Goal: Navigation & Orientation: Find specific page/section

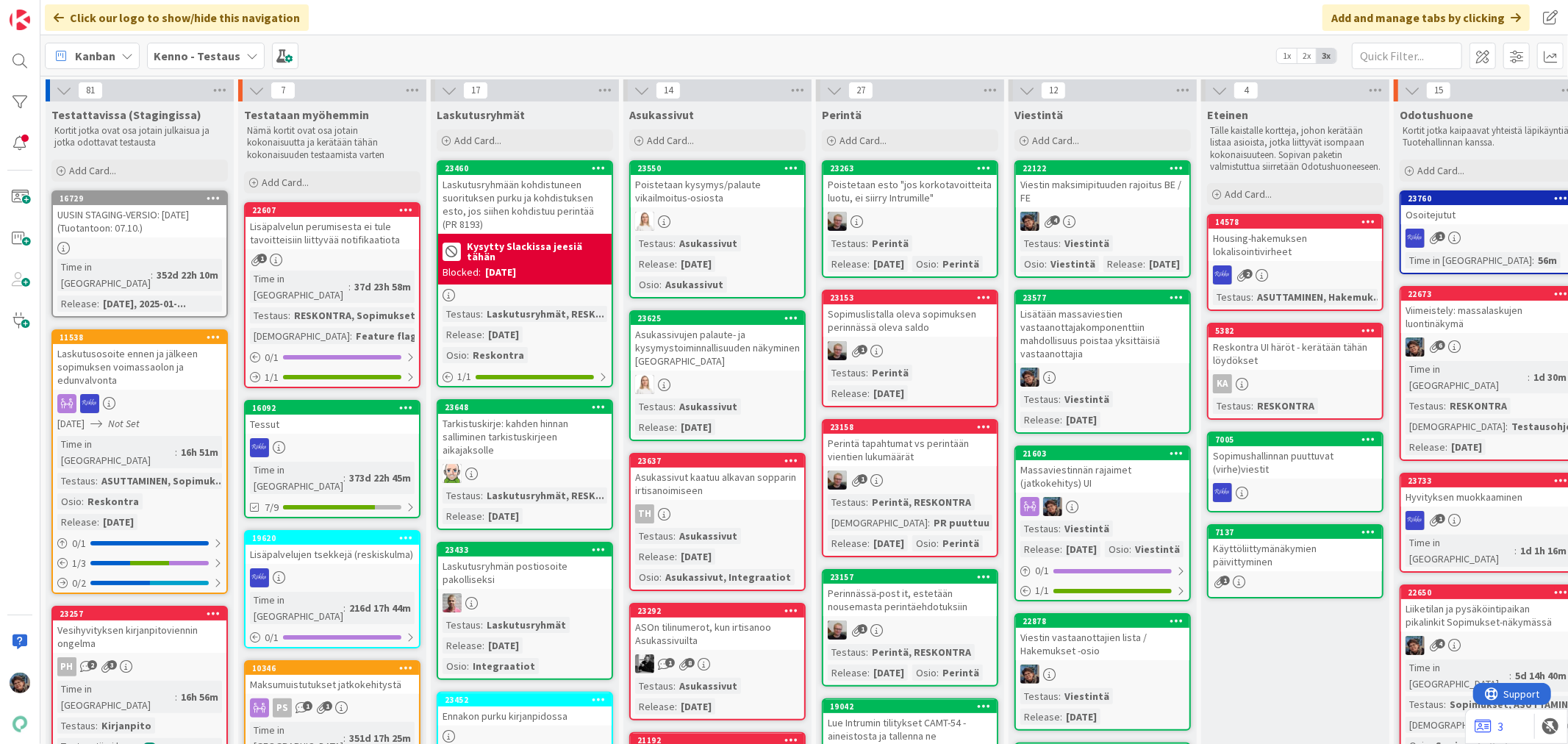
scroll to position [980, 0]
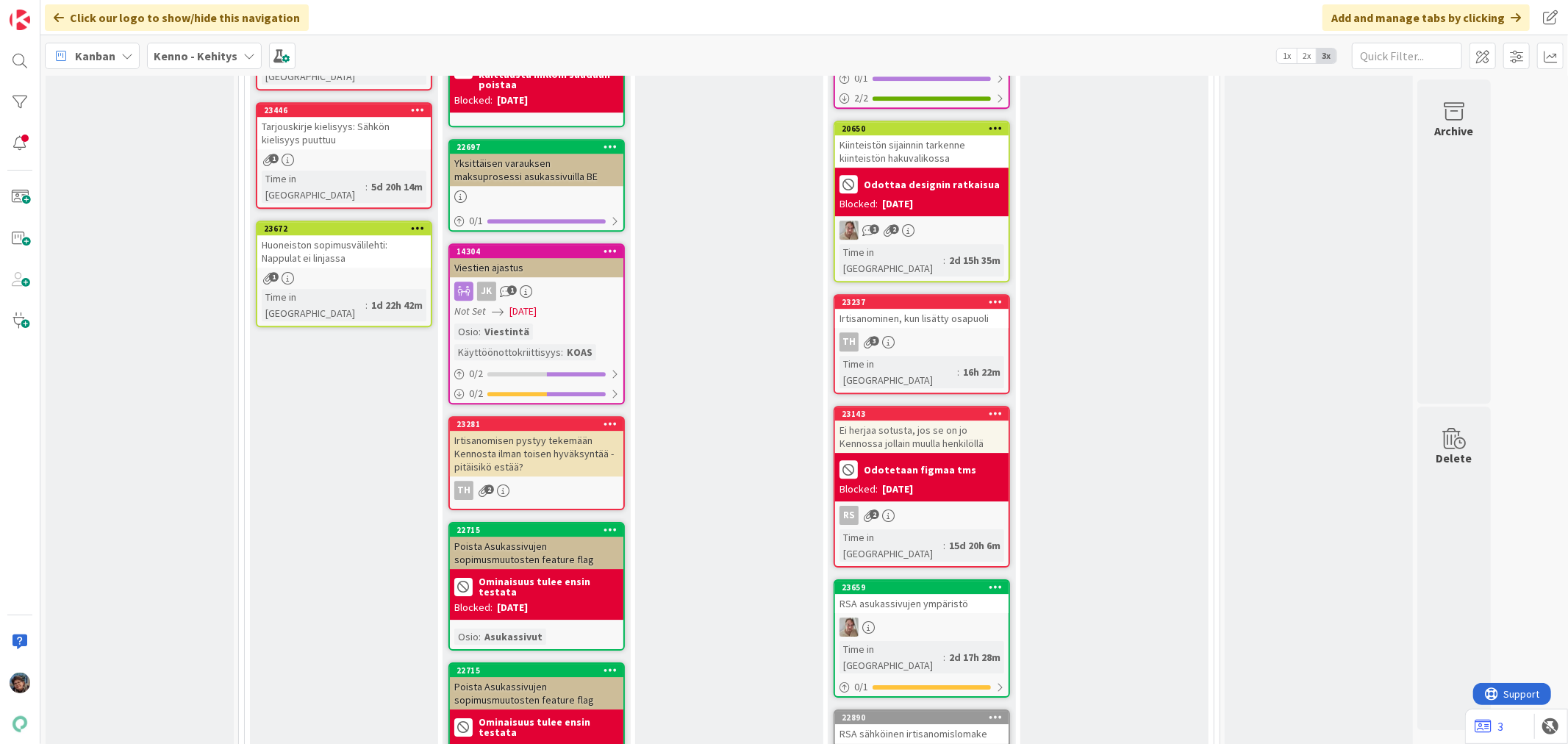
scroll to position [3677, 0]
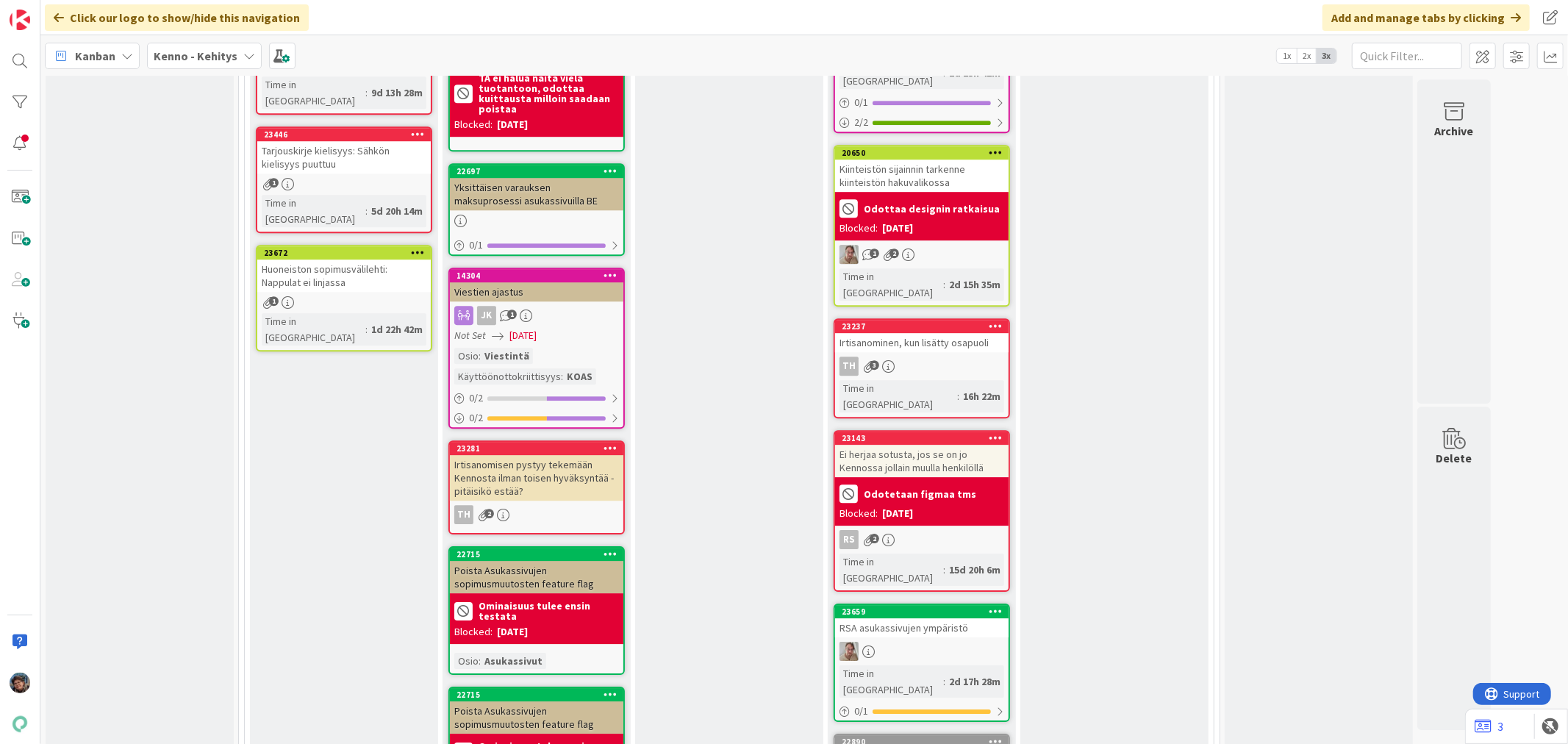
click at [579, 625] on div "Blocked: 08/18/2025" at bounding box center [537, 632] width 165 height 16
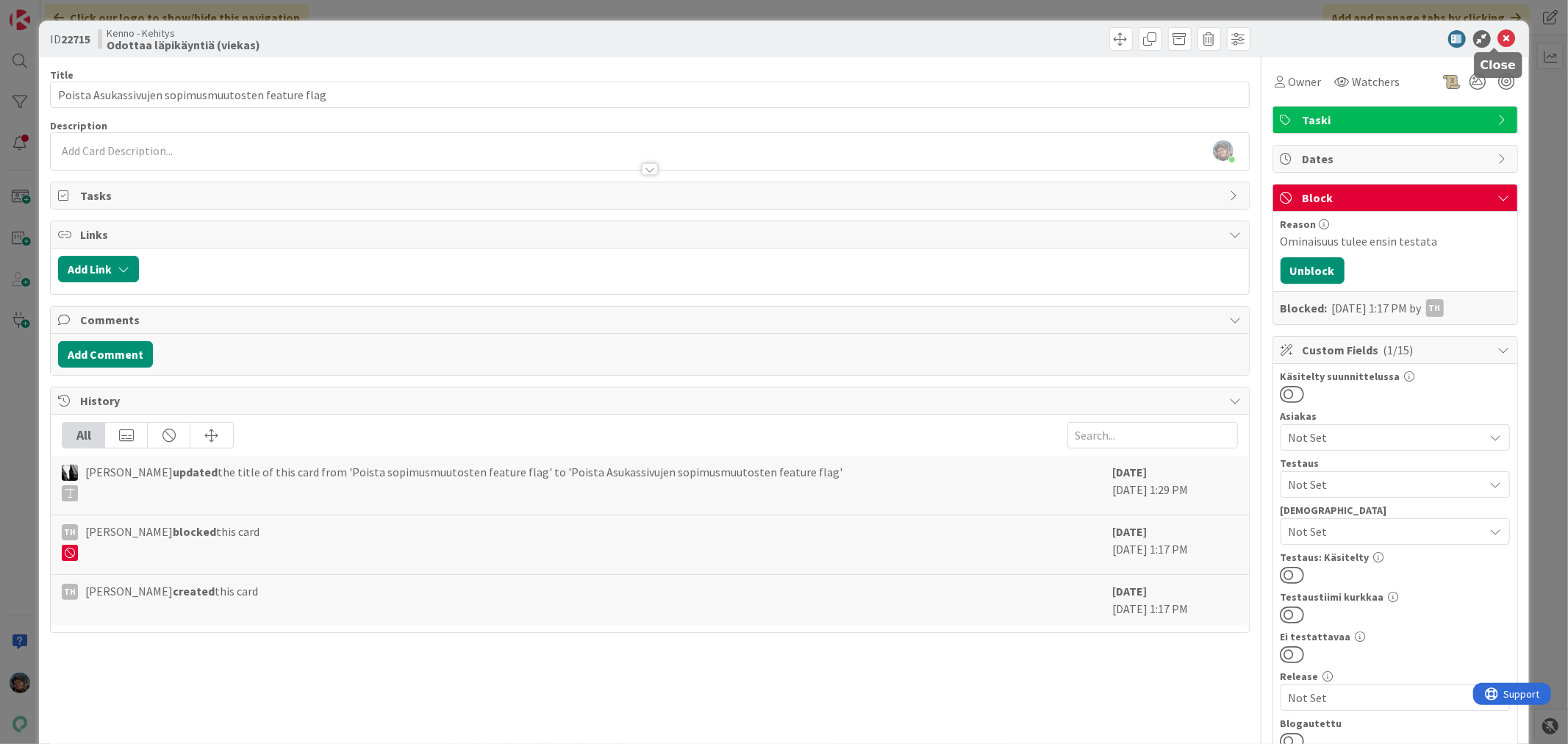
click at [1498, 31] on icon at bounding box center [1507, 38] width 17 height 17
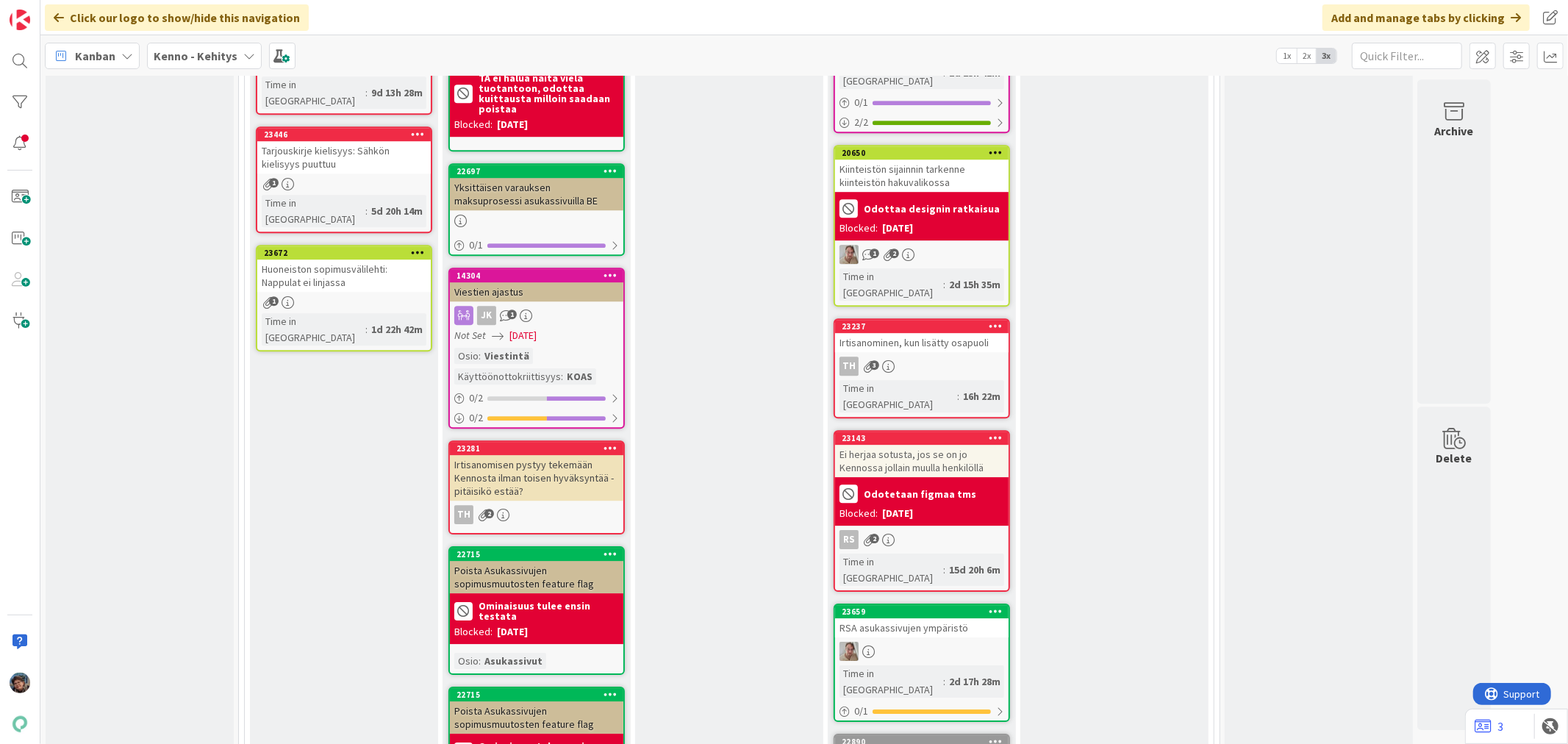
click at [573, 738] on div "Ominaisuus tulee ensin testata" at bounding box center [537, 751] width 165 height 27
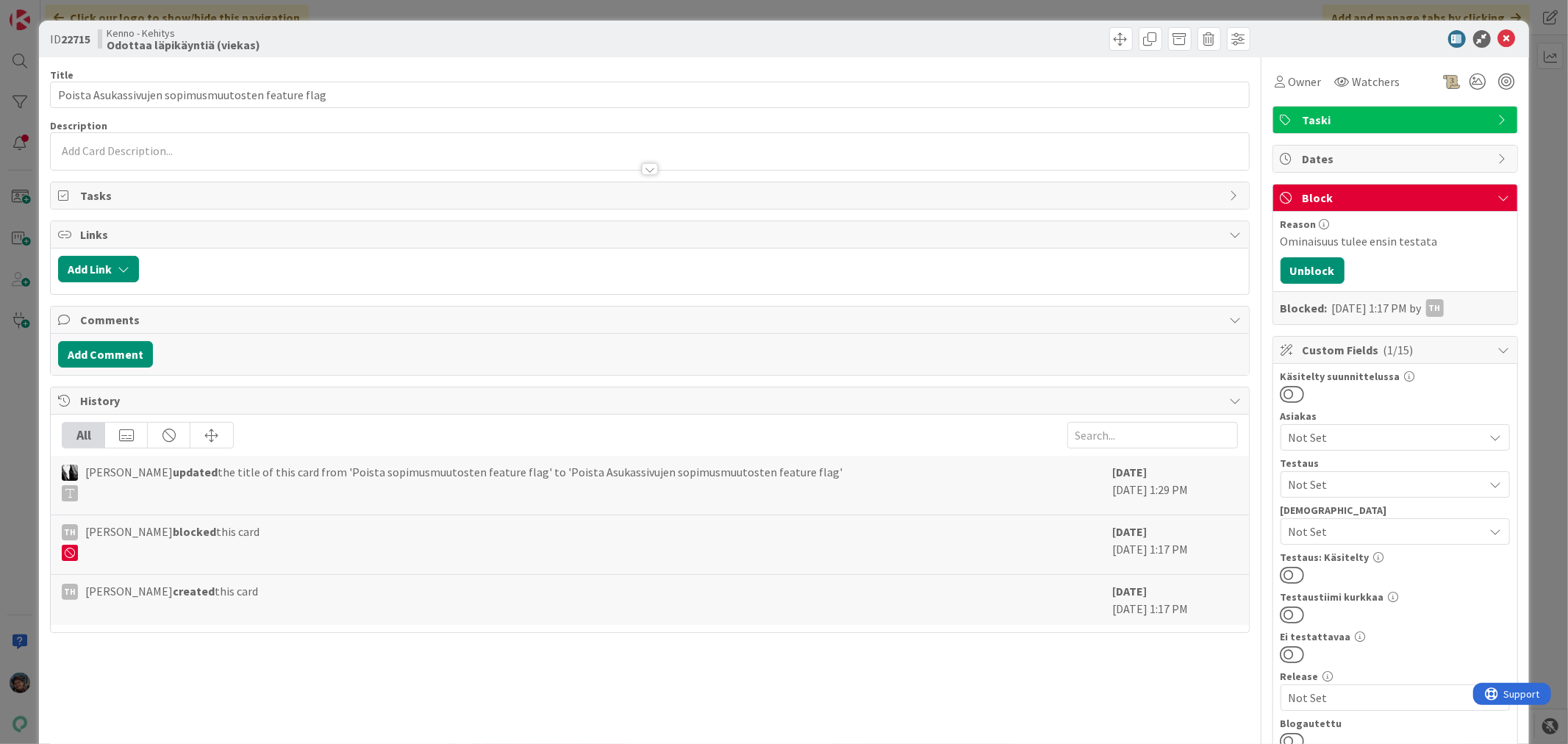
click at [648, 169] on div at bounding box center [650, 169] width 17 height 12
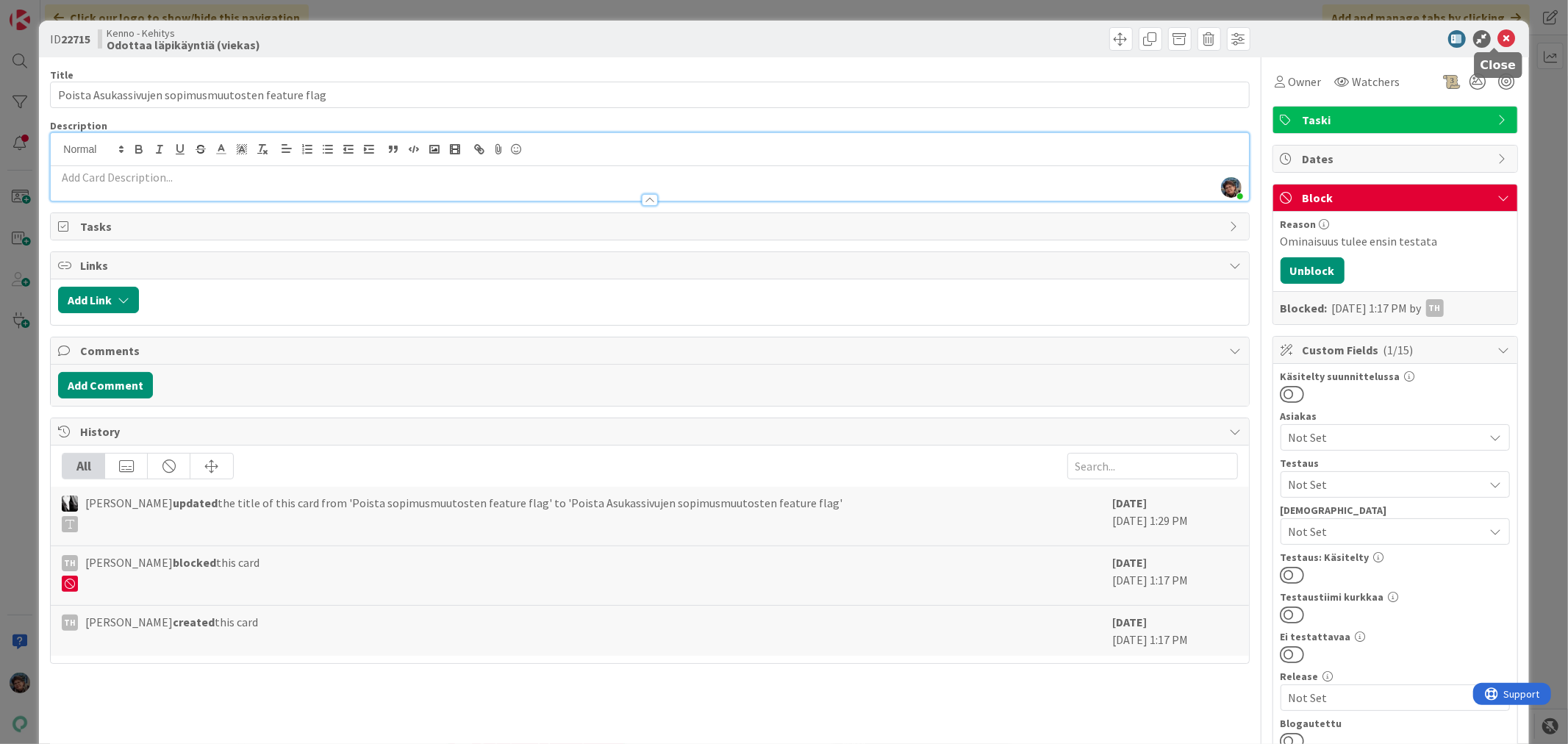
click at [1498, 37] on icon at bounding box center [1507, 38] width 17 height 17
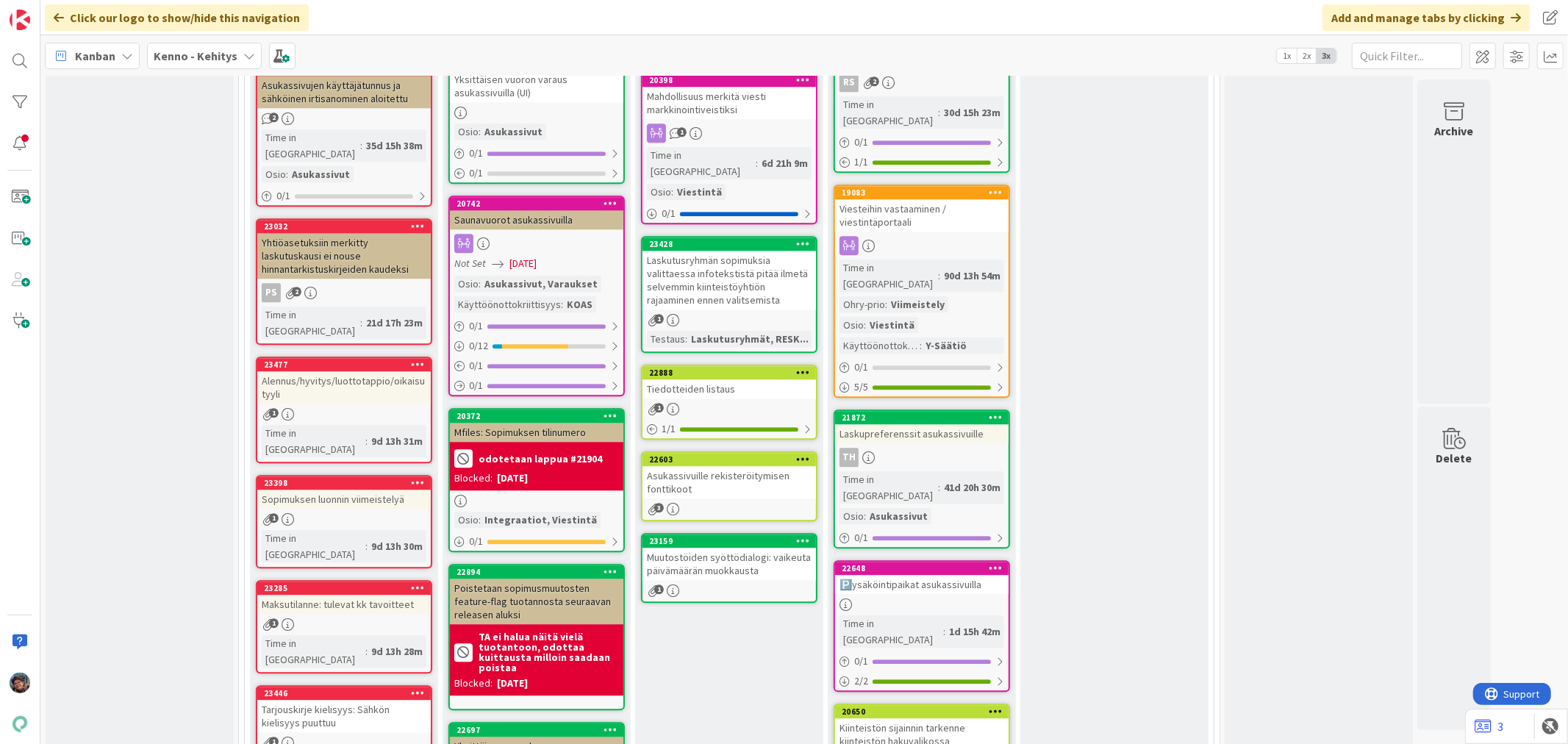
scroll to position [3104, 0]
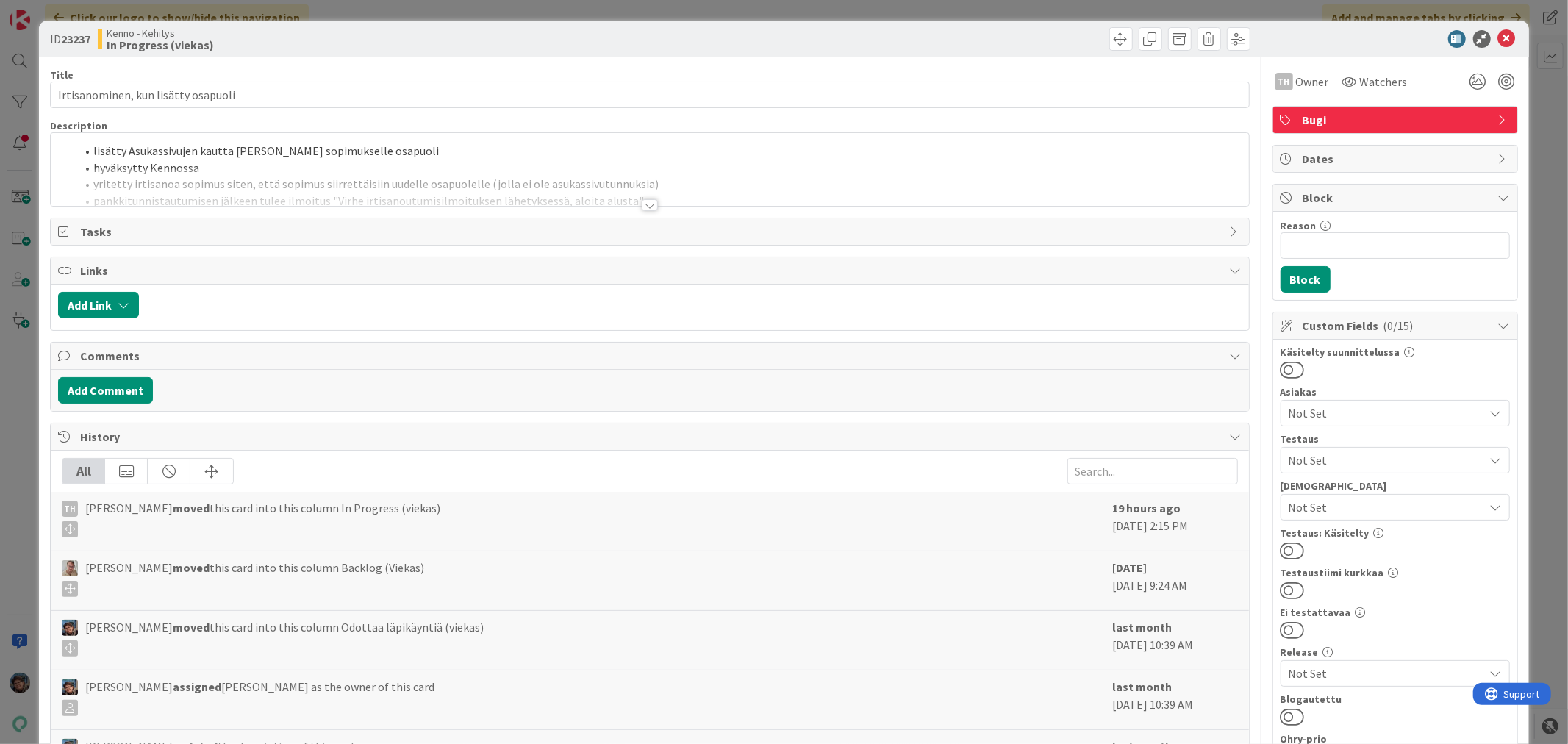
click at [644, 206] on div at bounding box center [650, 205] width 17 height 12
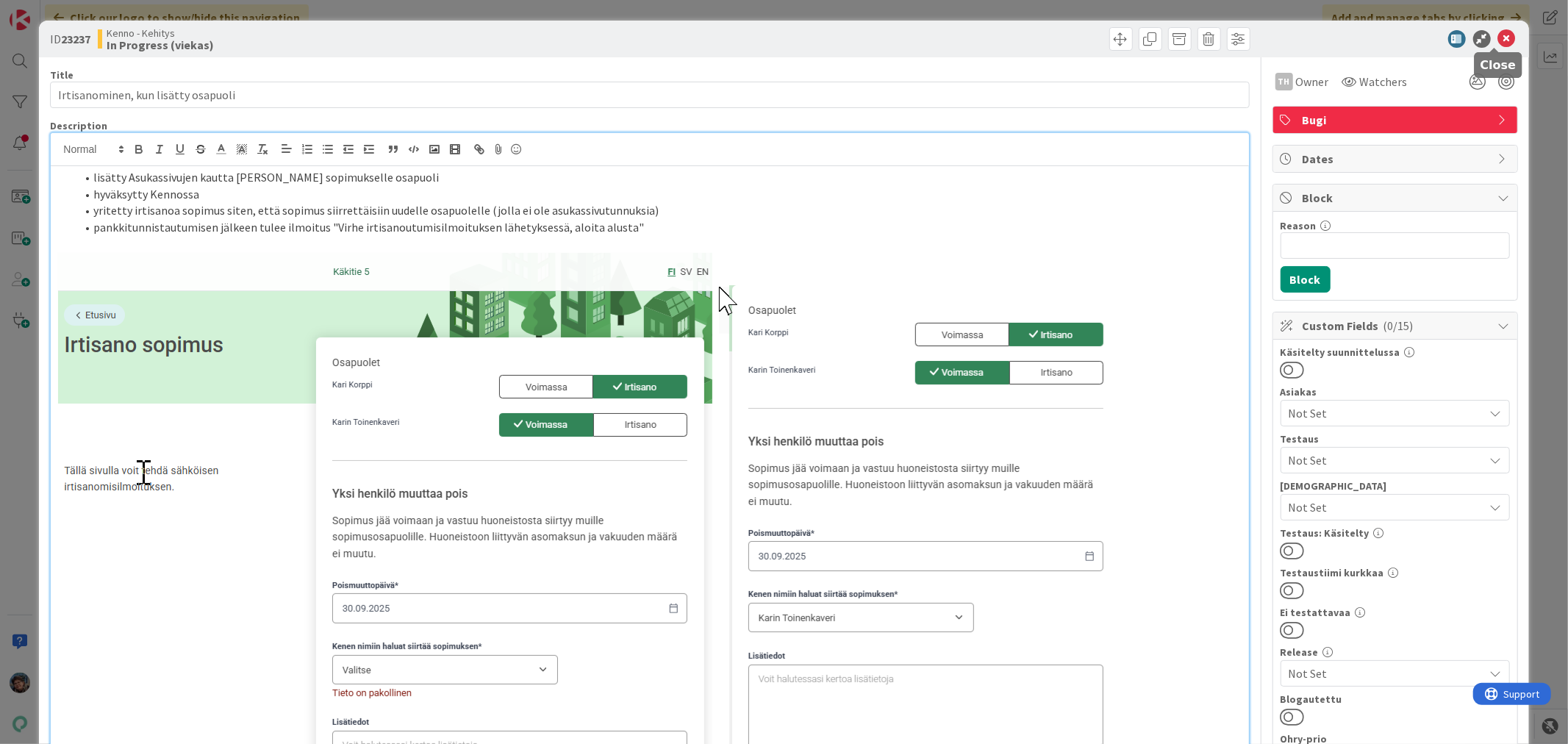
click at [1498, 39] on icon at bounding box center [1507, 38] width 17 height 17
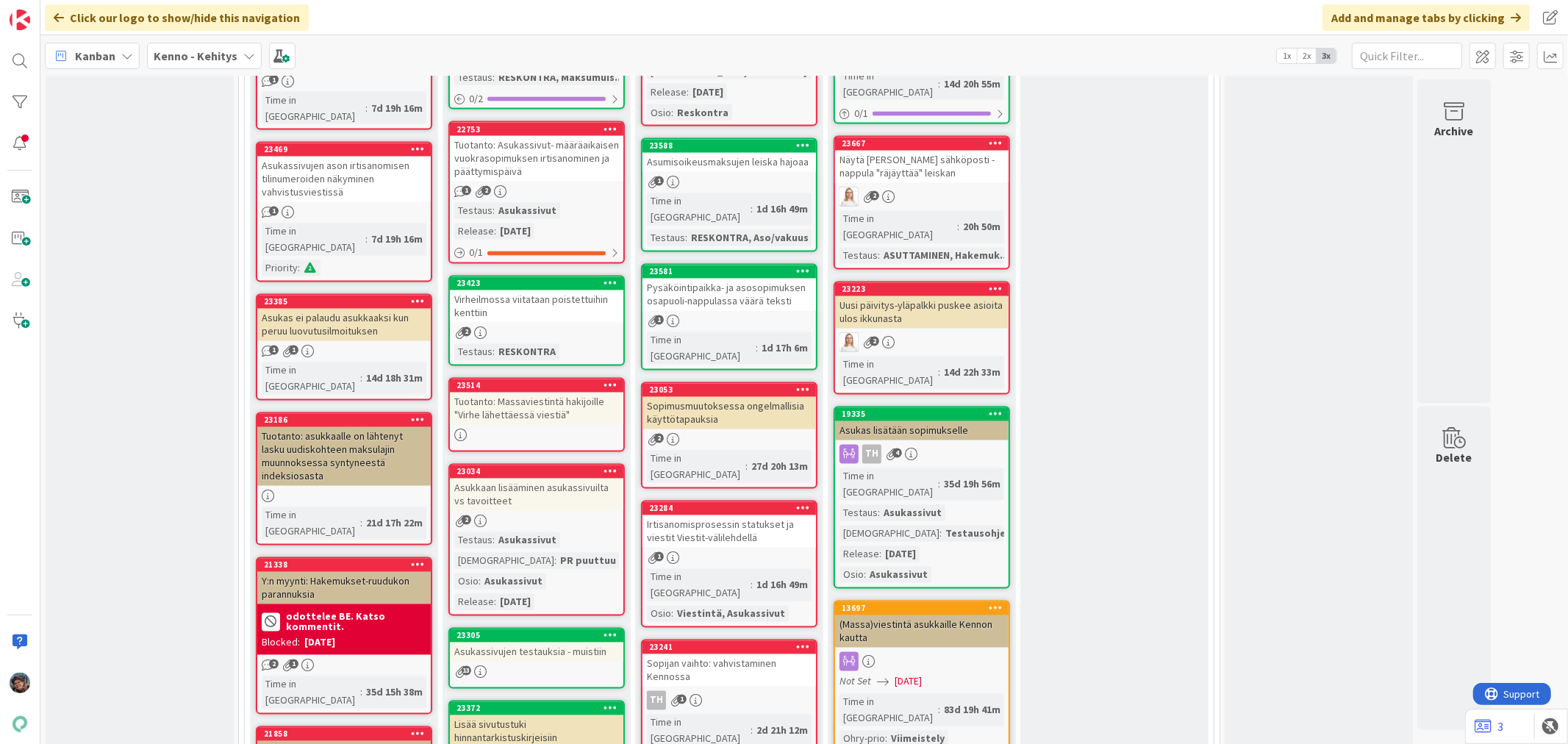
scroll to position [2288, 0]
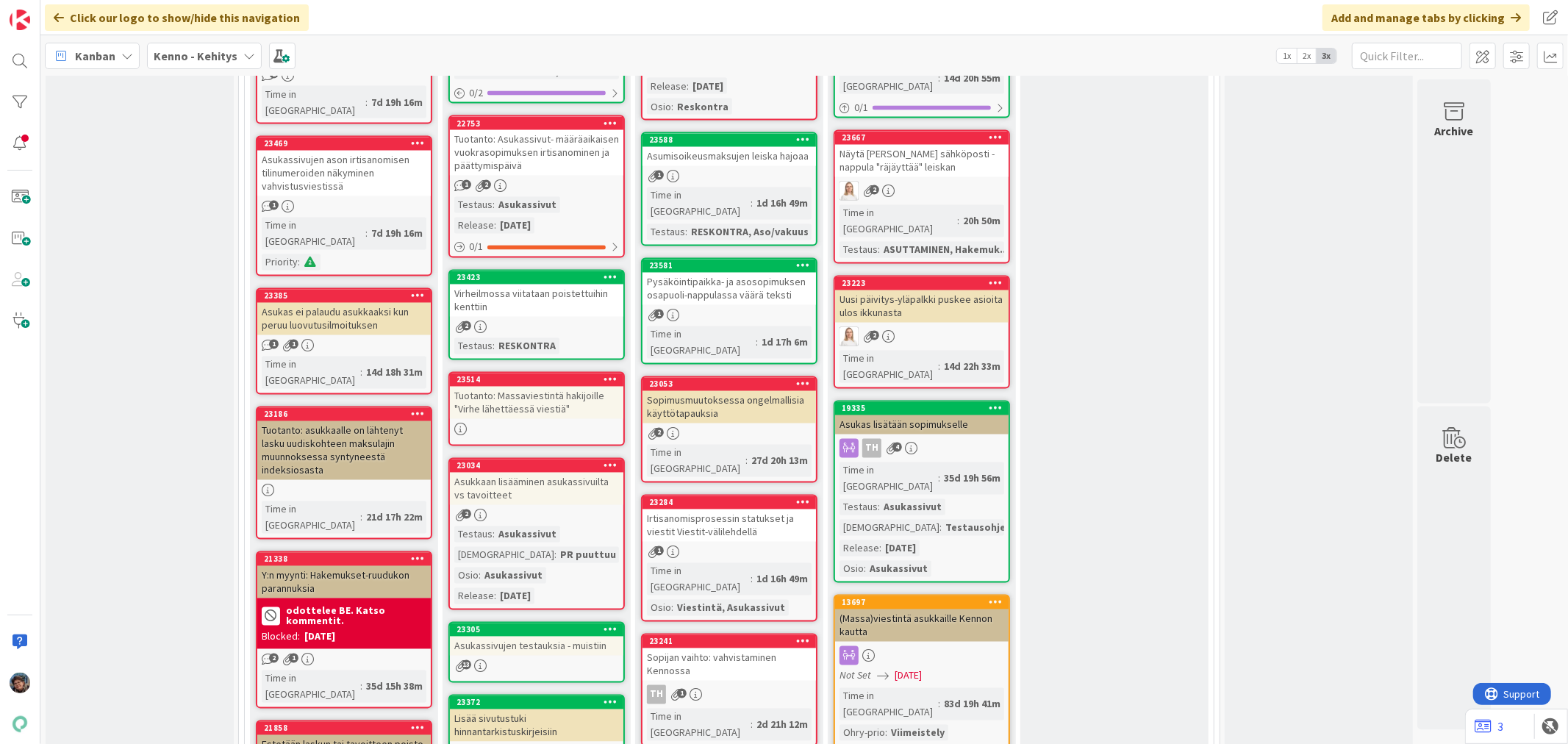
click at [488, 637] on div "Asukassivujen testauksia - muistiin" at bounding box center [536, 646] width 173 height 19
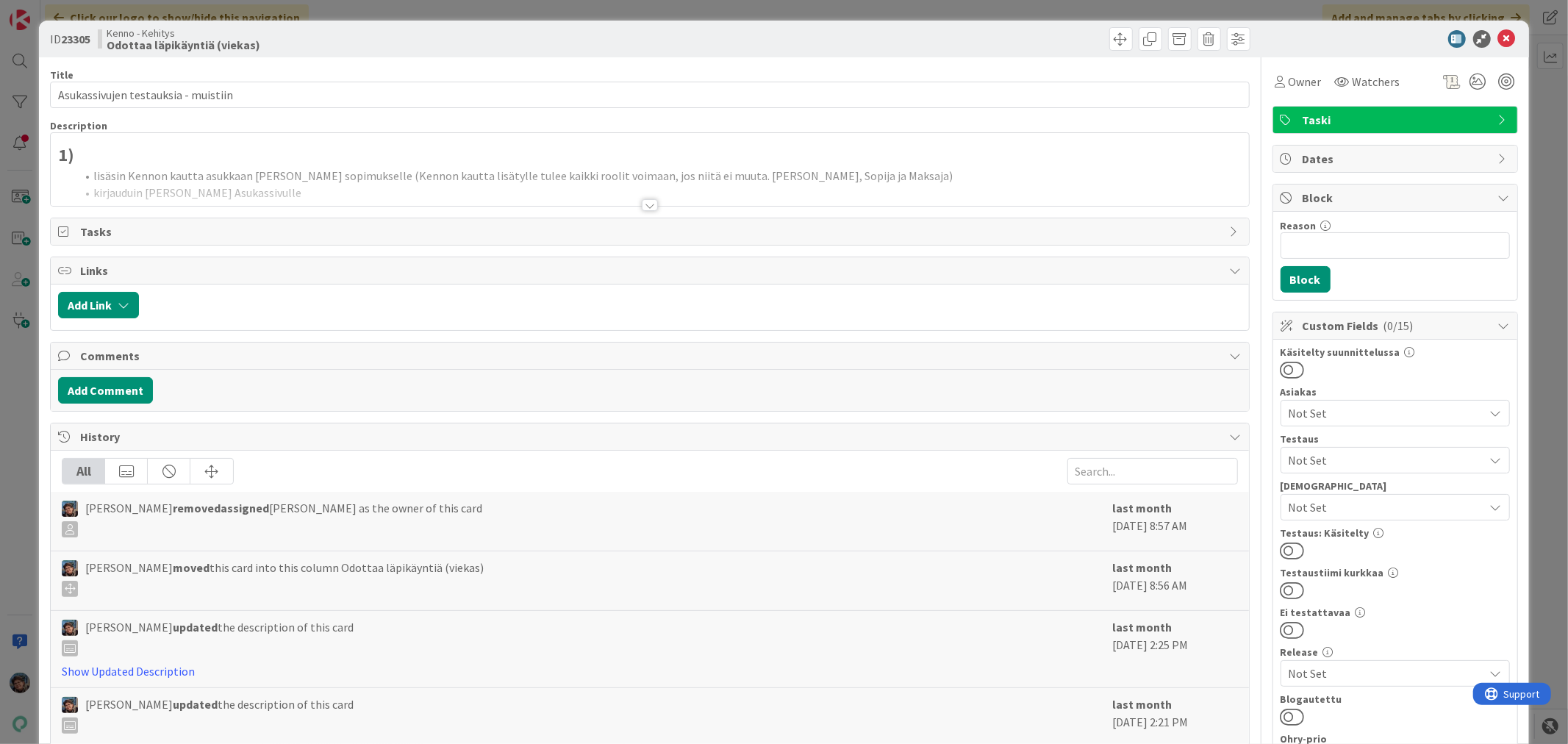
click at [644, 204] on div at bounding box center [650, 205] width 17 height 12
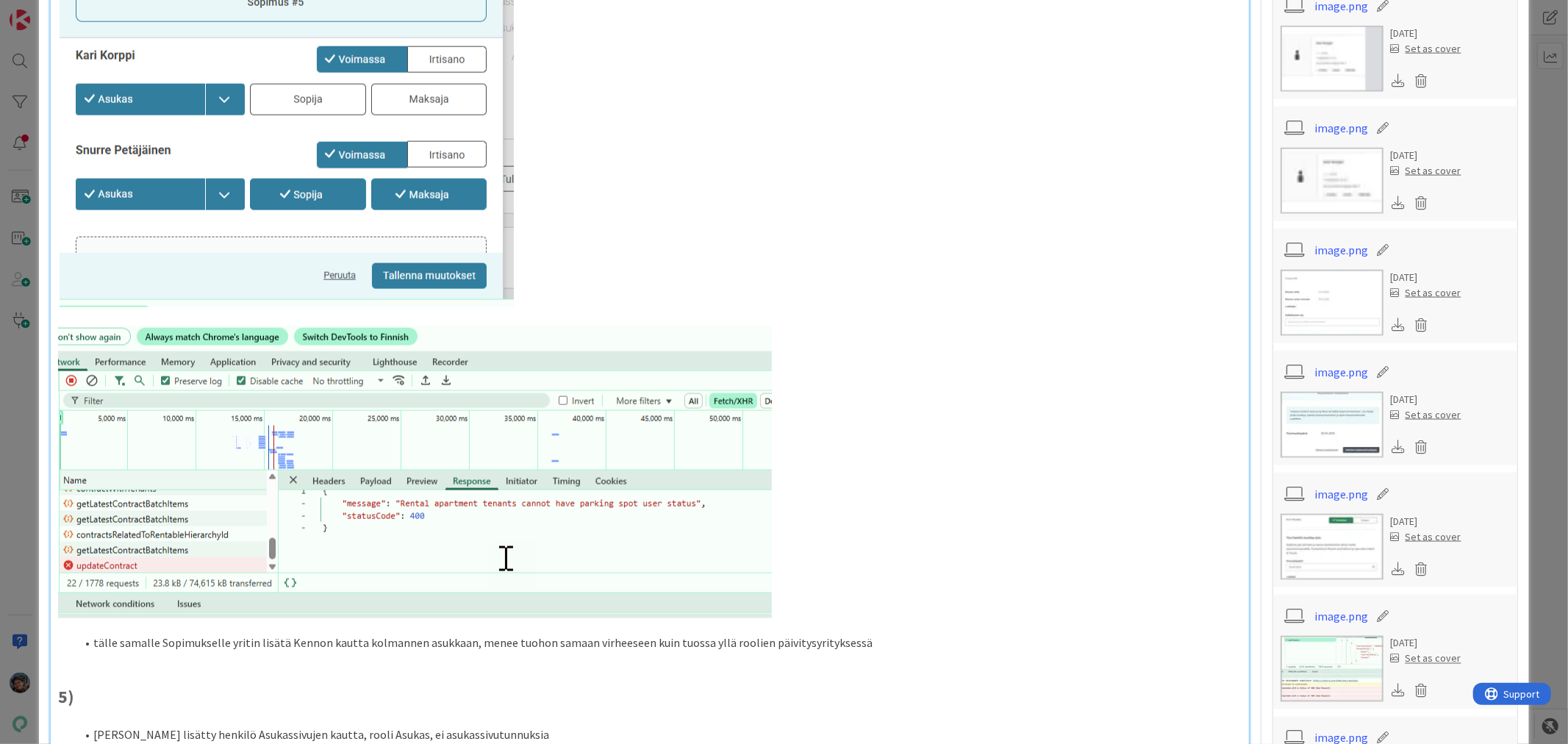
scroll to position [1960, 0]
